Goal: Navigation & Orientation: Find specific page/section

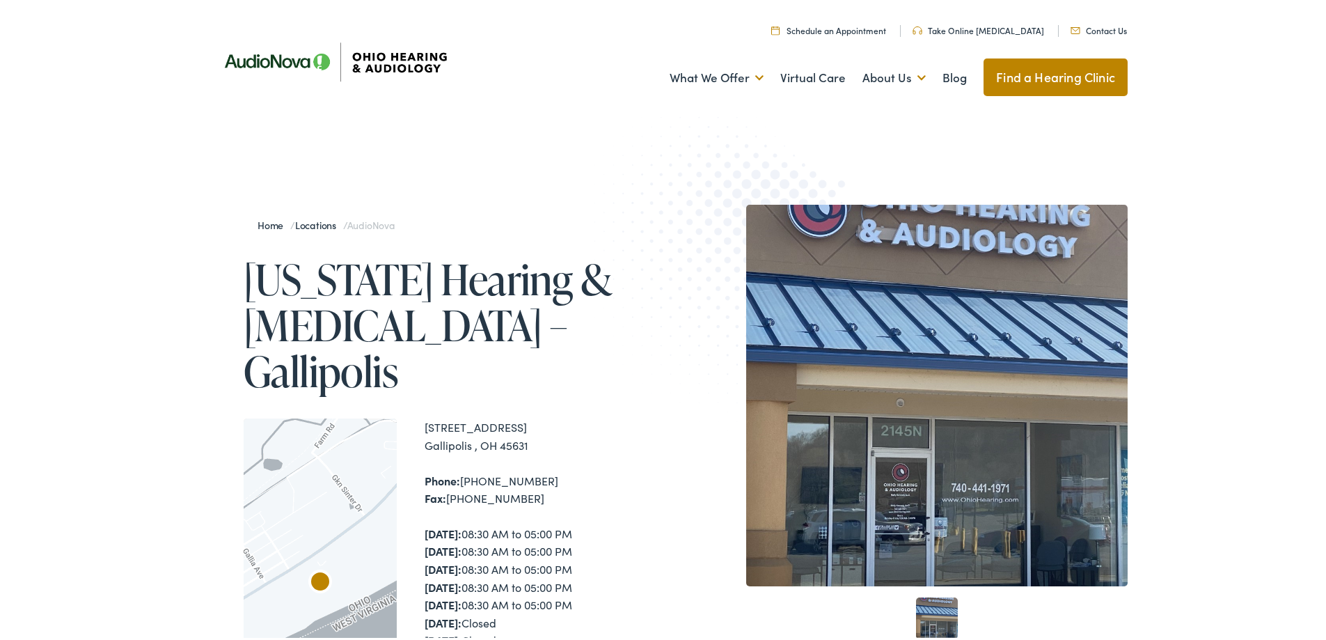
click at [281, 54] on img at bounding box center [334, 59] width 251 height 88
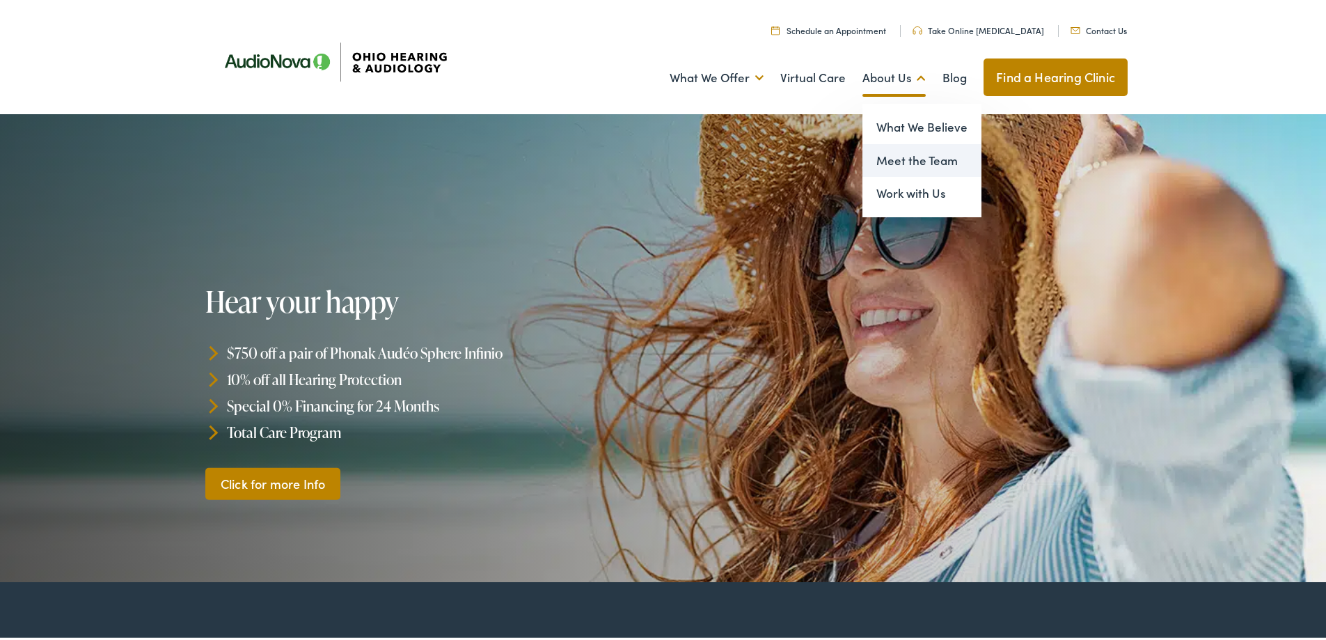
click at [900, 153] on link "Meet the Team" at bounding box center [922, 157] width 119 height 33
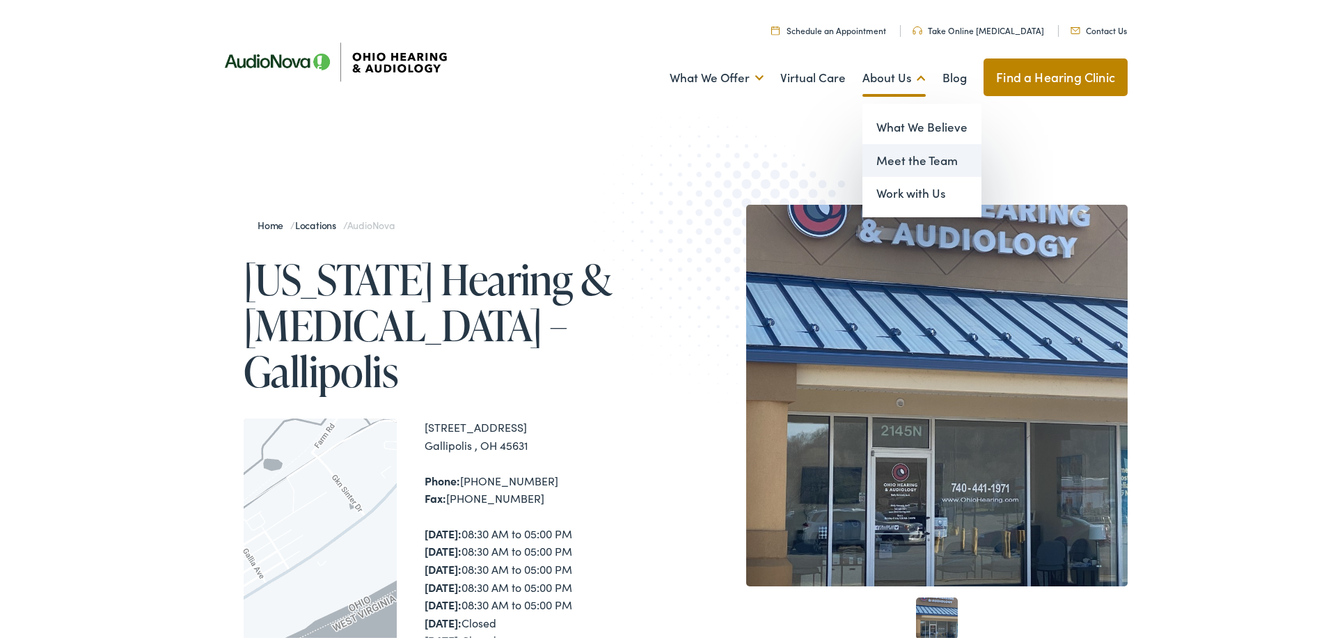
click at [907, 153] on link "Meet the Team" at bounding box center [922, 157] width 119 height 33
